Goal: Book appointment/travel/reservation

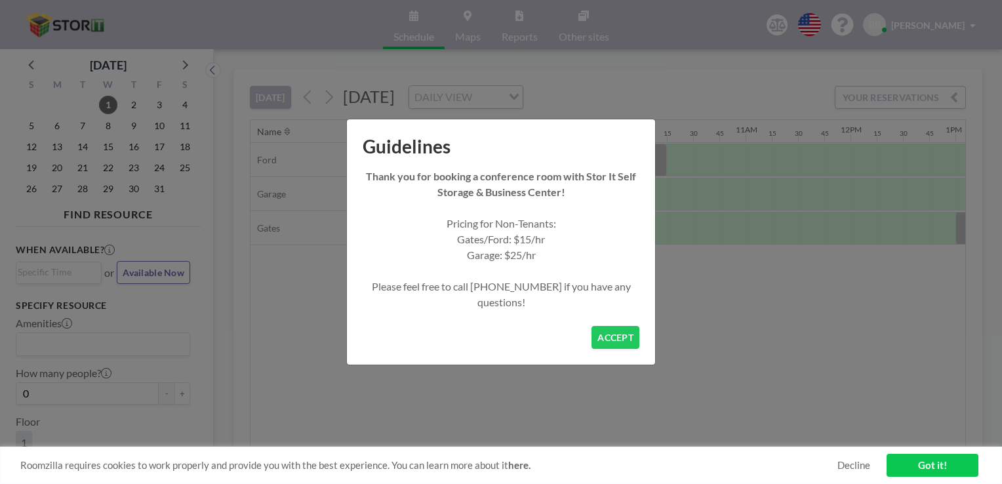
scroll to position [0, 918]
click at [621, 331] on button "ACCEPT" at bounding box center [616, 337] width 48 height 23
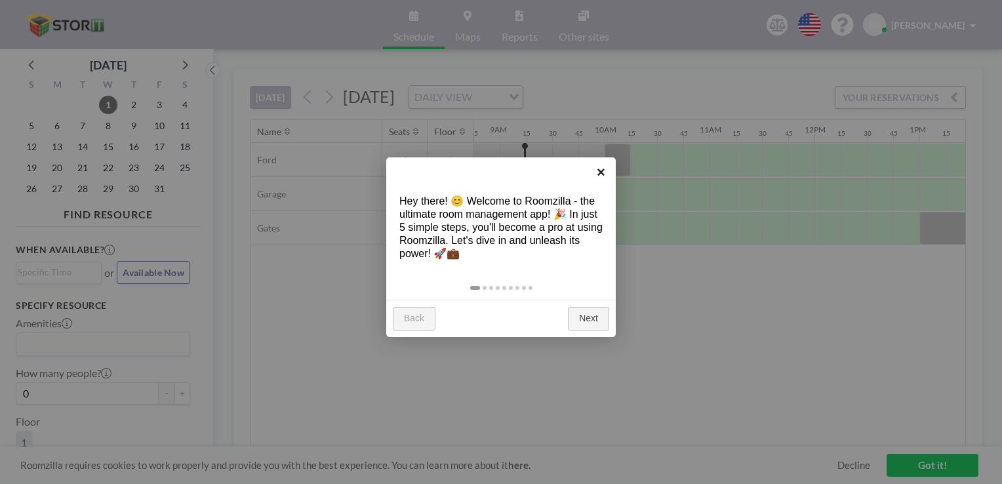
click at [603, 175] on link "×" at bounding box center [601, 172] width 30 height 30
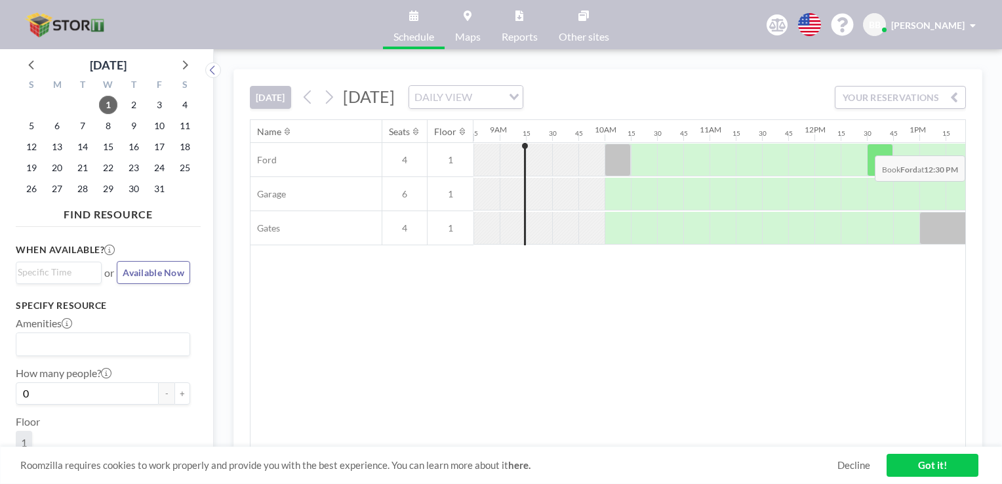
click at [882, 144] on div at bounding box center [880, 160] width 26 height 33
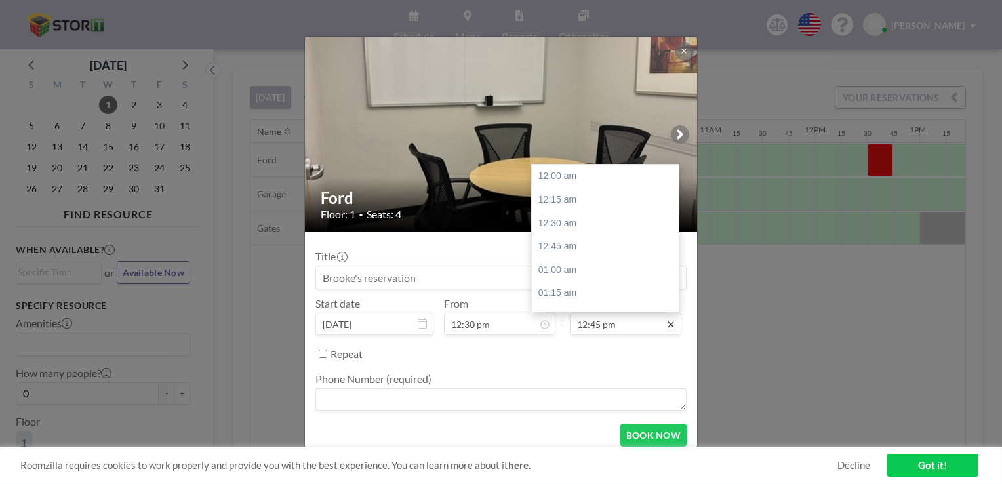
scroll to position [1191, 0]
click at [668, 324] on icon at bounding box center [671, 324] width 6 height 6
click at [568, 244] on div "01:30 pm" at bounding box center [608, 246] width 153 height 24
type input "01:30 pm"
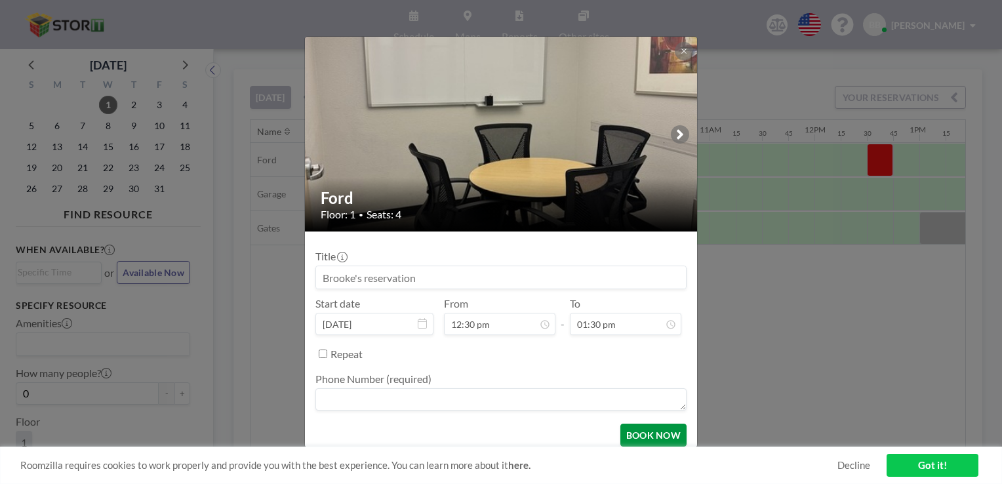
click at [651, 439] on button "BOOK NOW" at bounding box center [654, 435] width 66 height 23
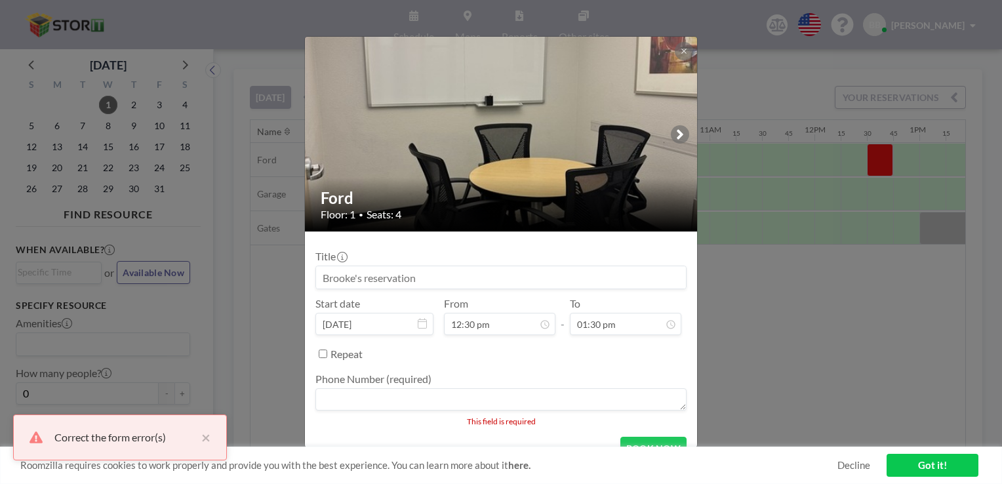
click at [392, 401] on textarea at bounding box center [501, 399] width 371 height 22
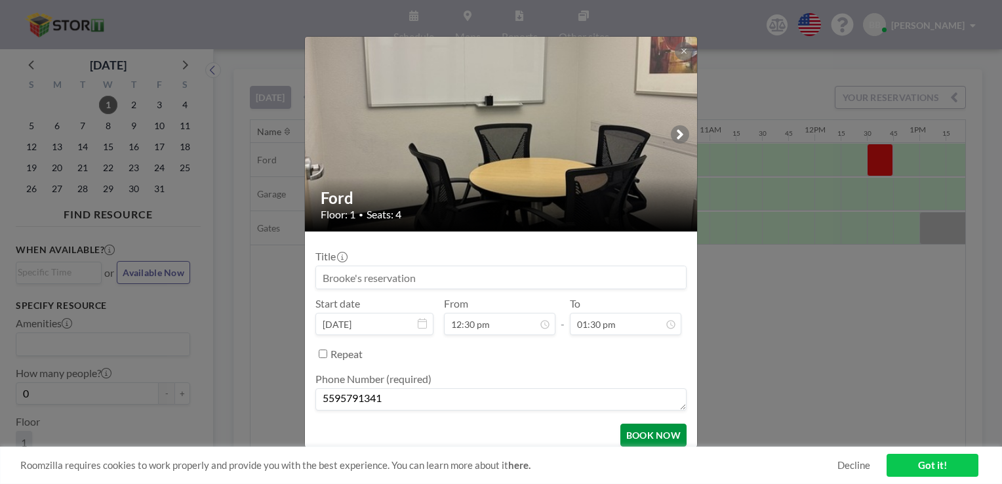
type textarea "5595791341"
click at [641, 426] on button "BOOK NOW" at bounding box center [654, 435] width 66 height 23
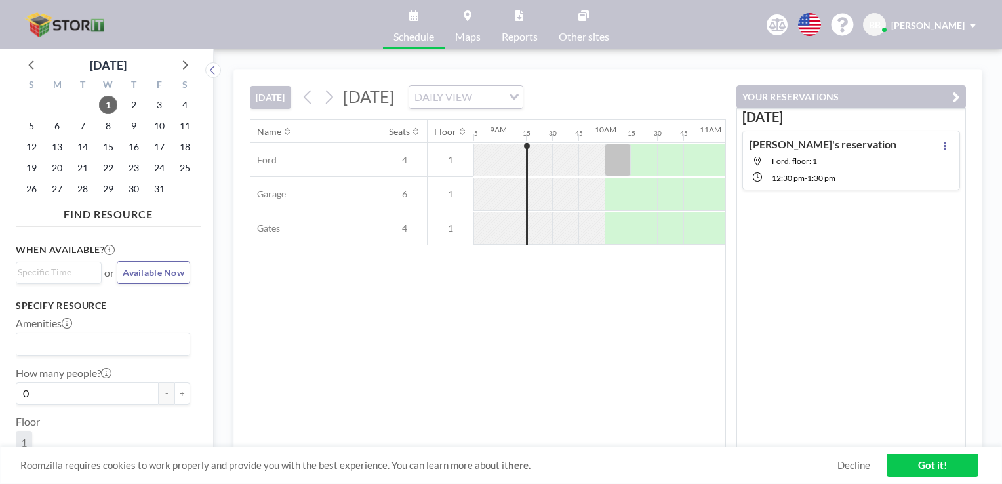
click at [946, 467] on link "Got it!" at bounding box center [933, 465] width 92 height 23
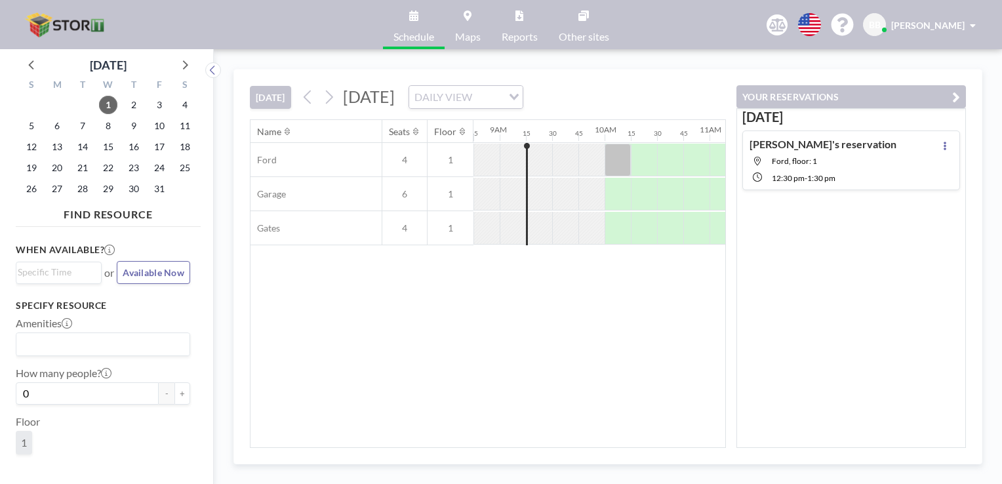
click at [955, 93] on icon "button" at bounding box center [956, 97] width 8 height 16
